Goal: Task Accomplishment & Management: Use online tool/utility

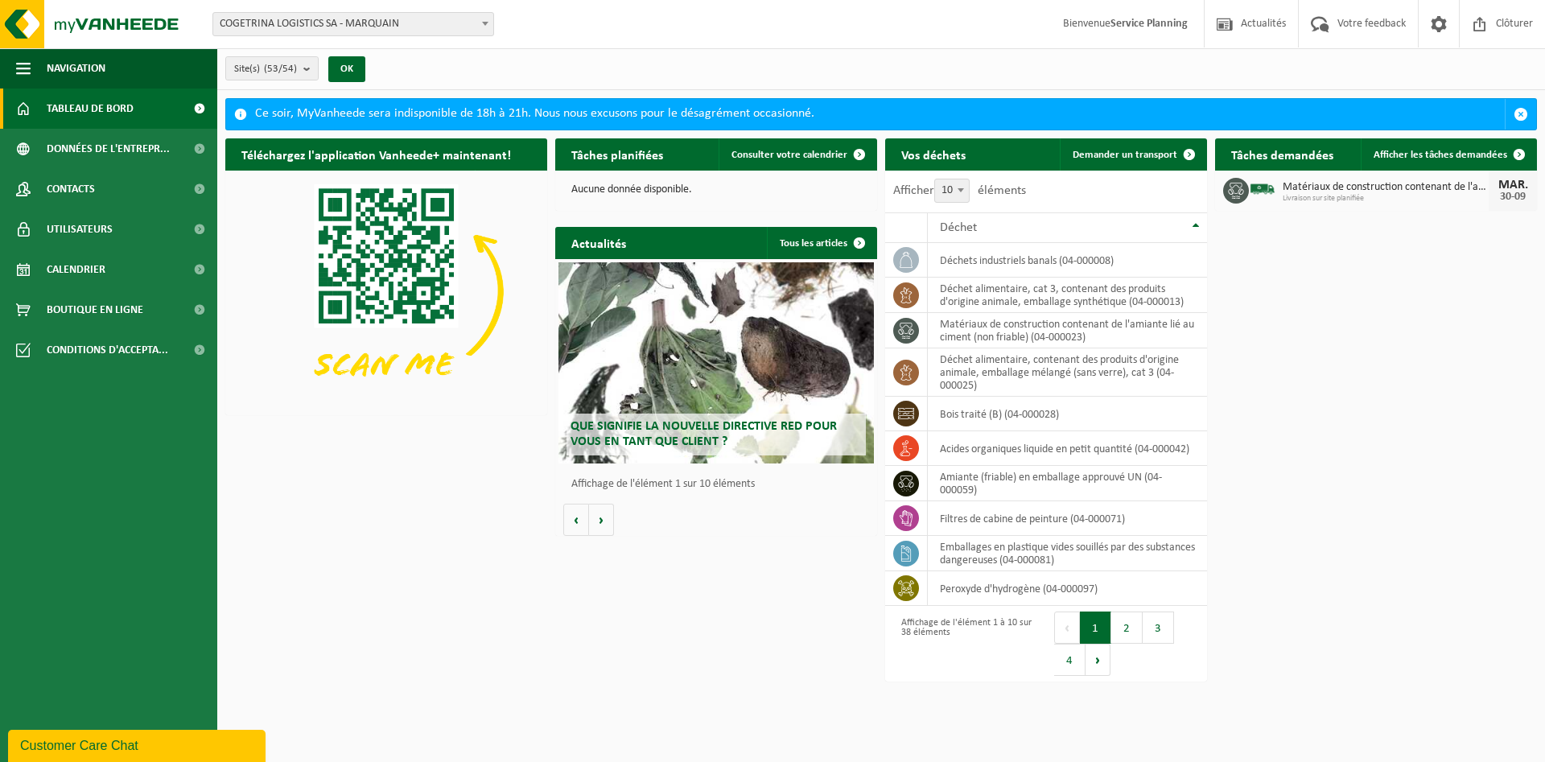
click at [1444, 183] on span "Matériaux de construction contenant de l'amiante lié au ciment (non friable)" at bounding box center [1385, 187] width 206 height 13
click at [1518, 154] on span at bounding box center [1519, 154] width 32 height 32
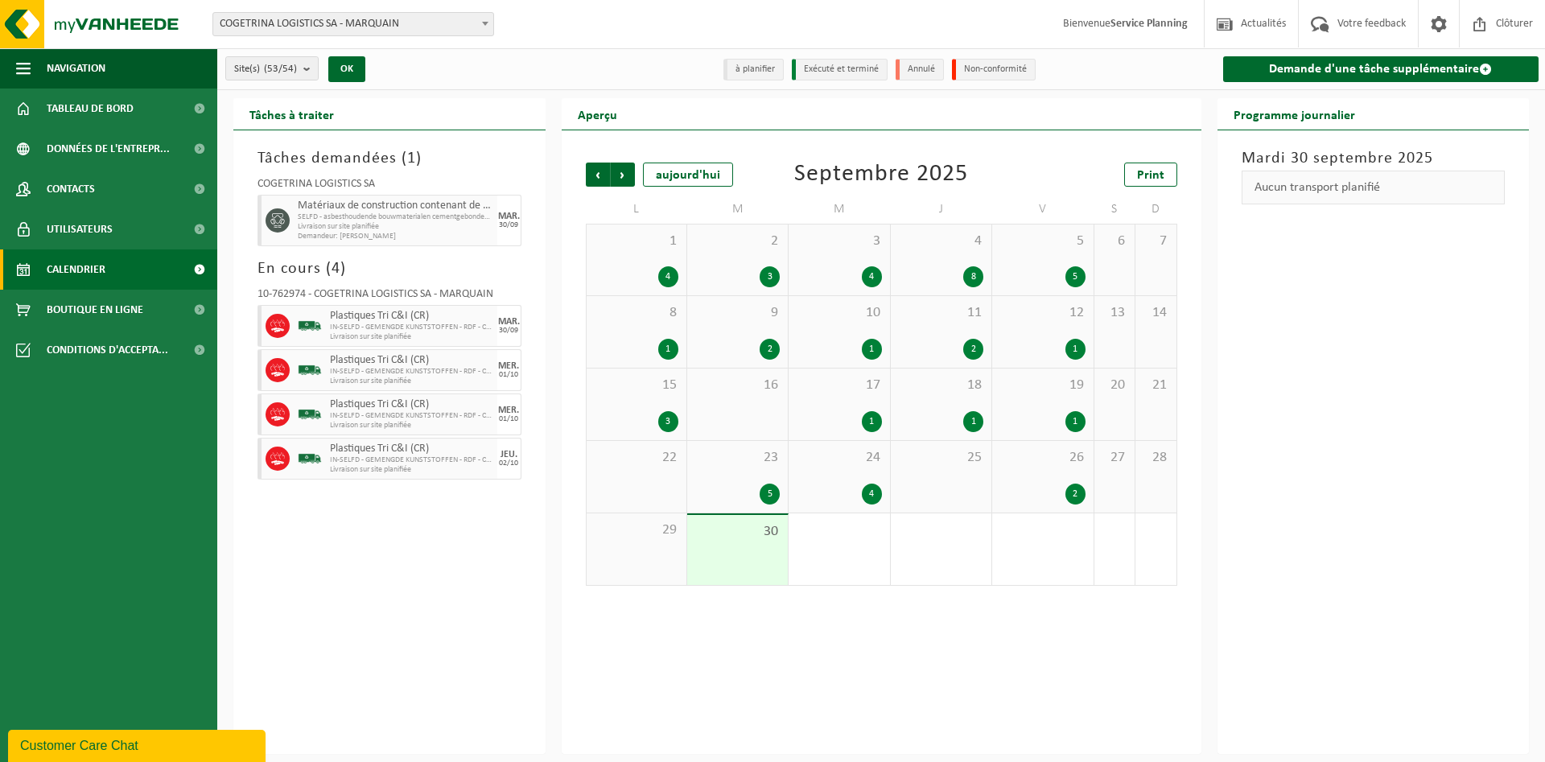
click at [422, 222] on span "Livraison sur site planifiée" at bounding box center [395, 227] width 195 height 10
click at [438, 586] on div "Tâches demandées ( 1 ) COGETRINA LOGISTICS SA Matériaux de construction contena…" at bounding box center [389, 441] width 312 height 623
click at [1411, 77] on link "Demande d'une tâche supplémentaire" at bounding box center [1381, 69] width 316 height 26
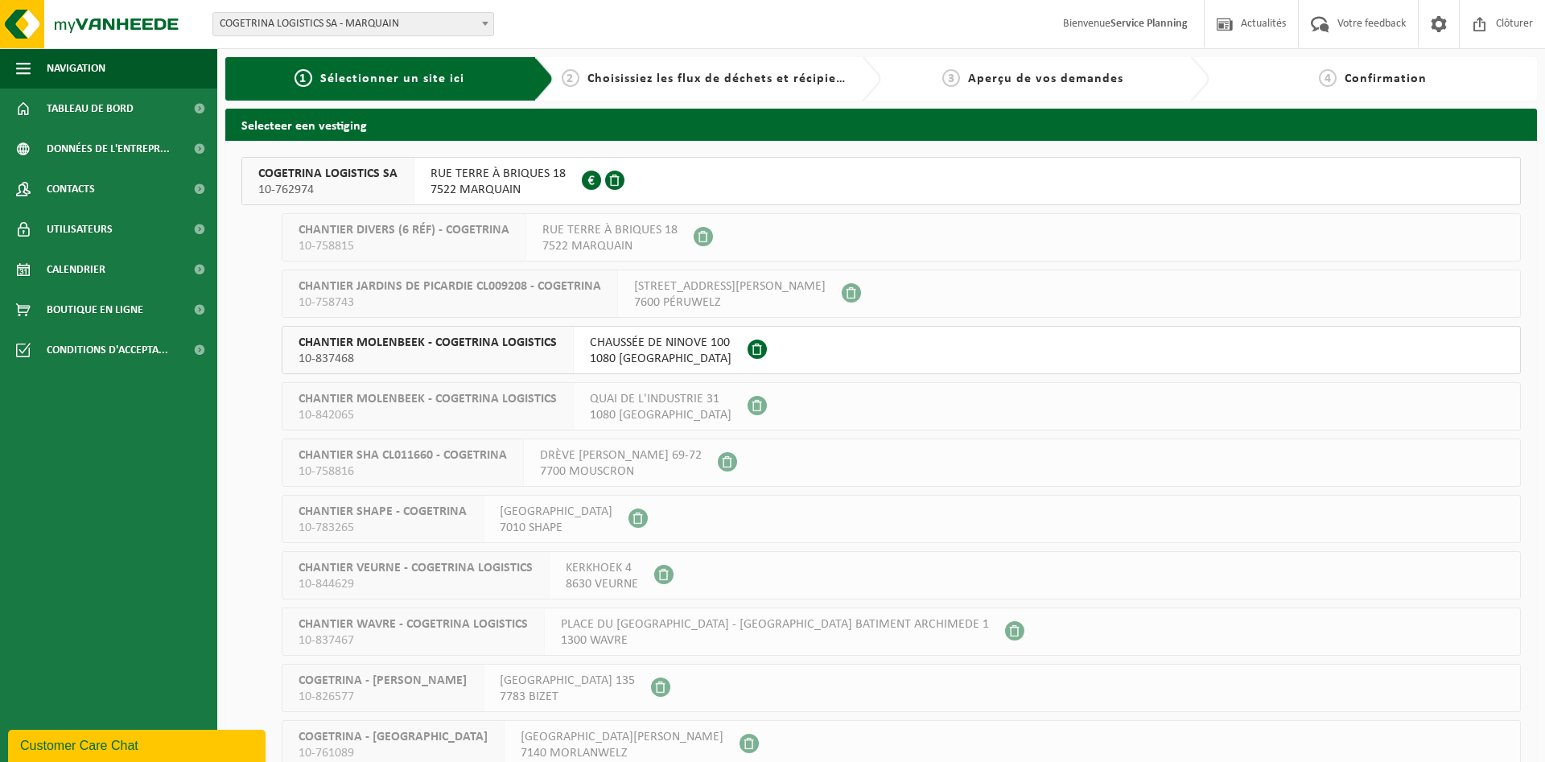
click at [486, 188] on span "7522 MARQUAIN" at bounding box center [497, 190] width 135 height 16
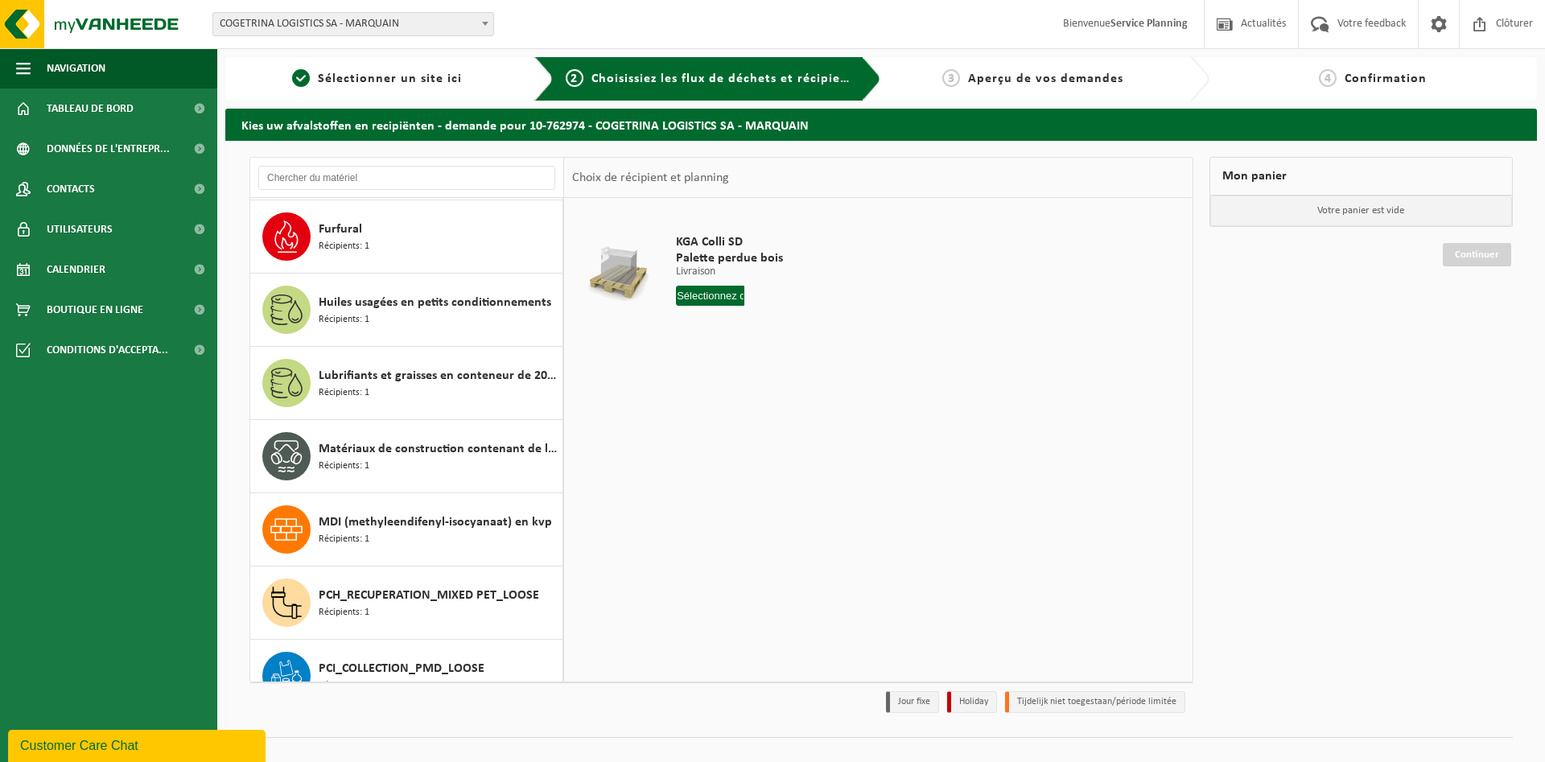
scroll to position [1255, 0]
